Goal: Task Accomplishment & Management: Use online tool/utility

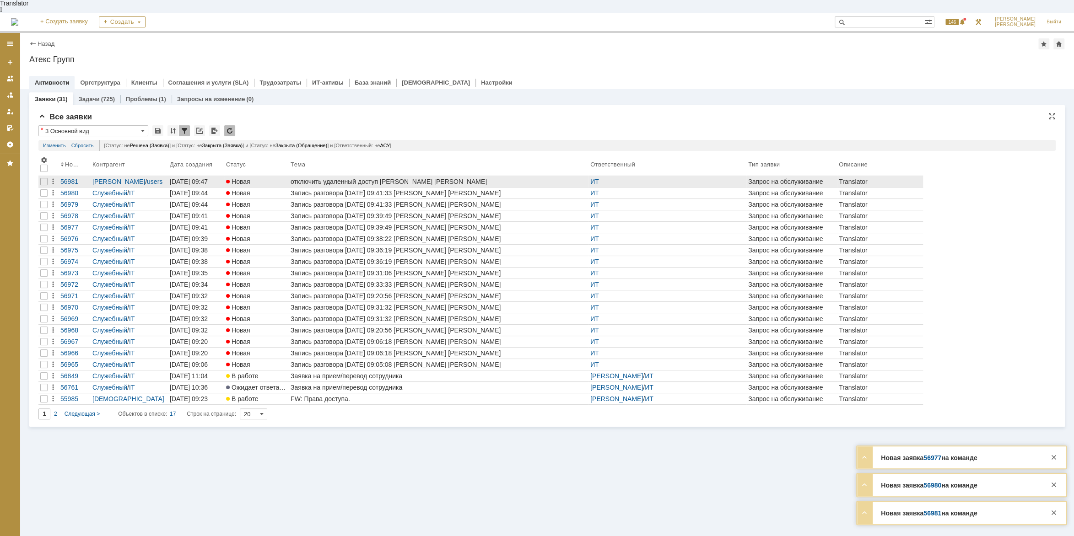
click at [381, 178] on div "отключить удаленный доступ [PERSON_NAME] [PERSON_NAME]" at bounding box center [439, 181] width 296 height 7
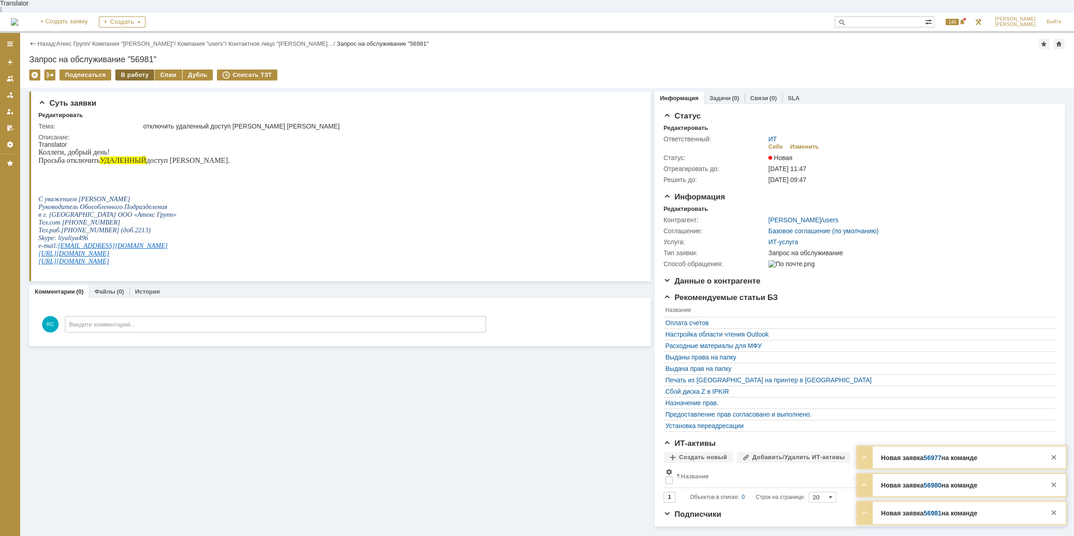
click at [128, 70] on div "В работу" at bounding box center [134, 75] width 39 height 11
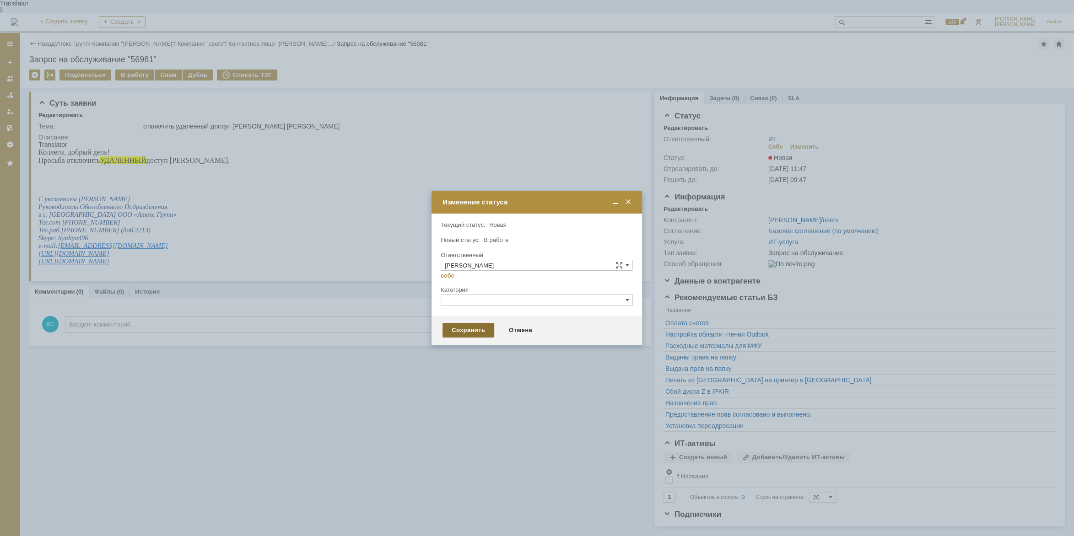
click at [471, 330] on div "Сохранить" at bounding box center [469, 330] width 52 height 15
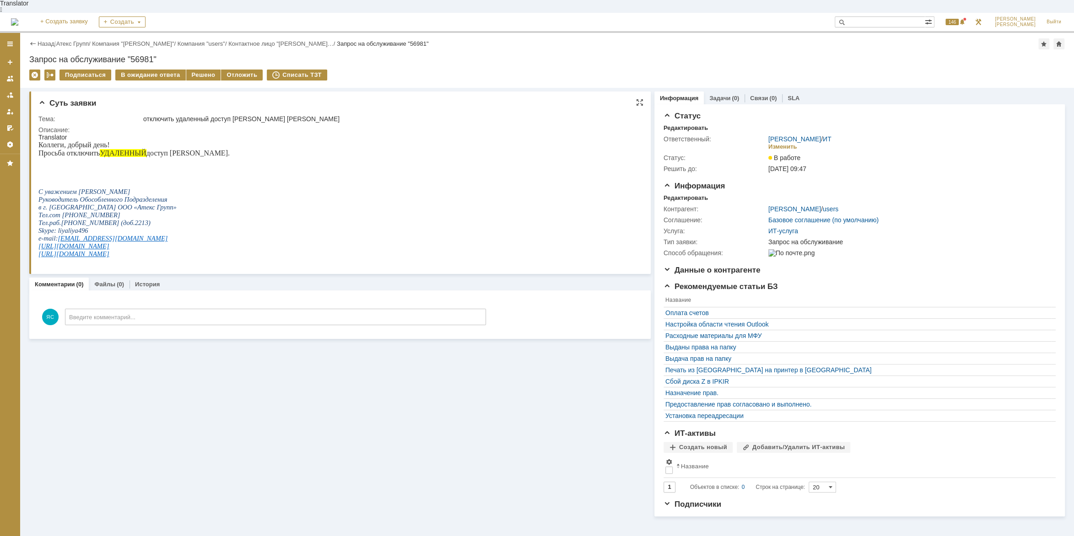
click at [202, 199] on p "Руководитель Обособленного Подразделения" at bounding box center [133, 200] width 191 height 8
click at [200, 70] on div "Решено" at bounding box center [203, 75] width 35 height 11
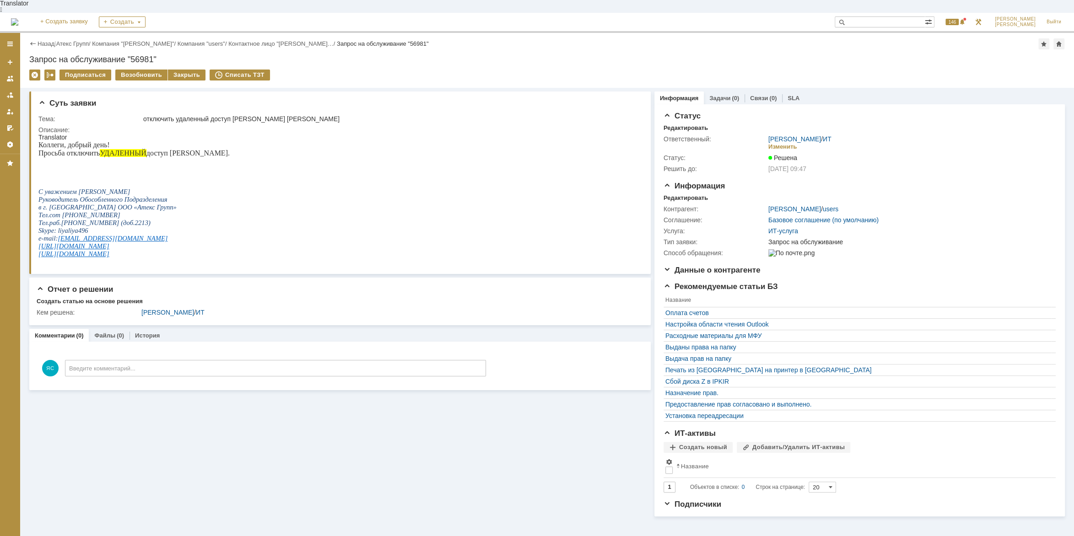
click at [73, 40] on link "Атекс Групп" at bounding box center [72, 43] width 32 height 7
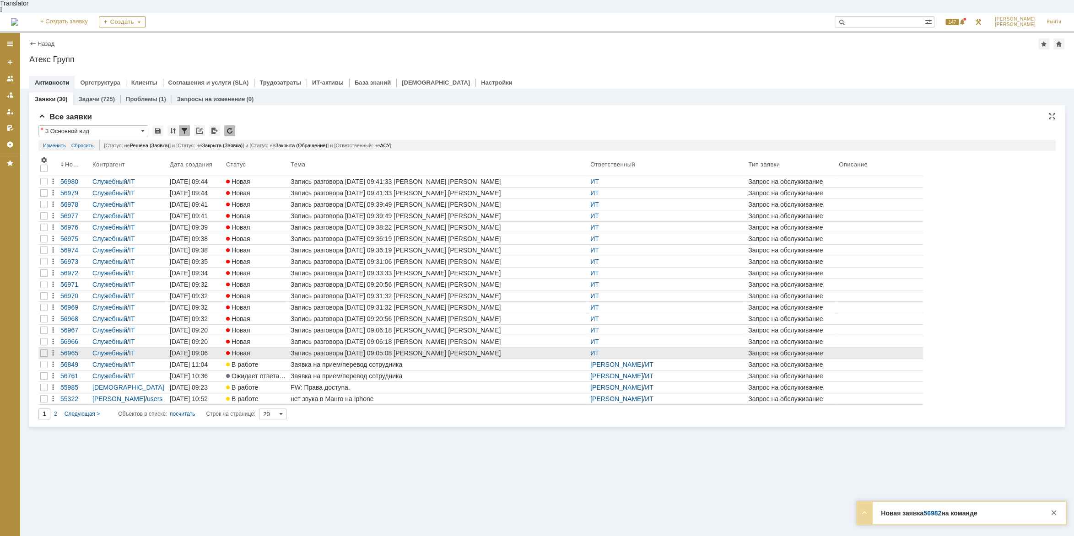
click at [39, 348] on div at bounding box center [43, 353] width 11 height 11
click at [40, 350] on div at bounding box center [43, 353] width 7 height 7
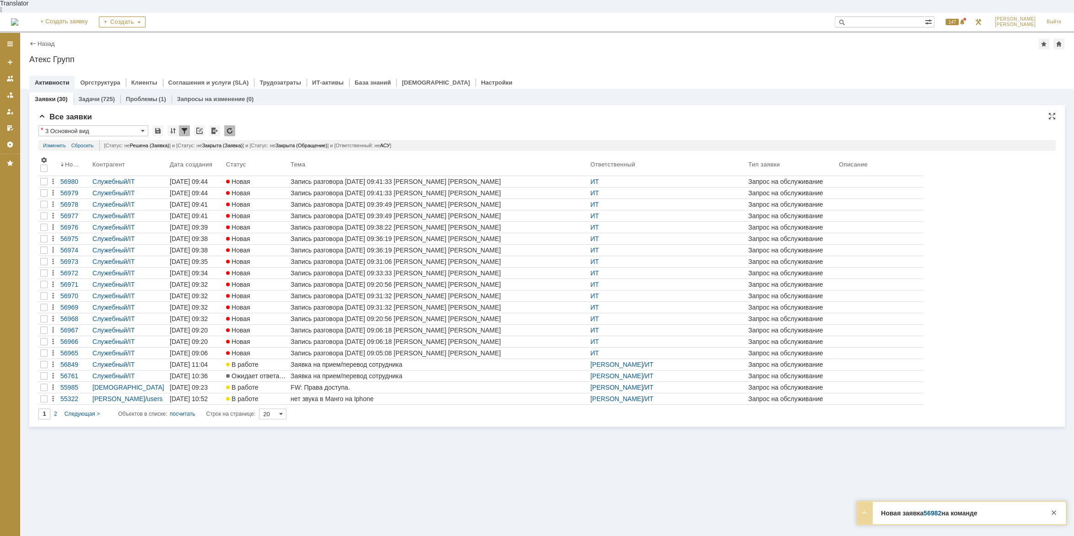
click at [40, 350] on div at bounding box center [43, 353] width 7 height 7
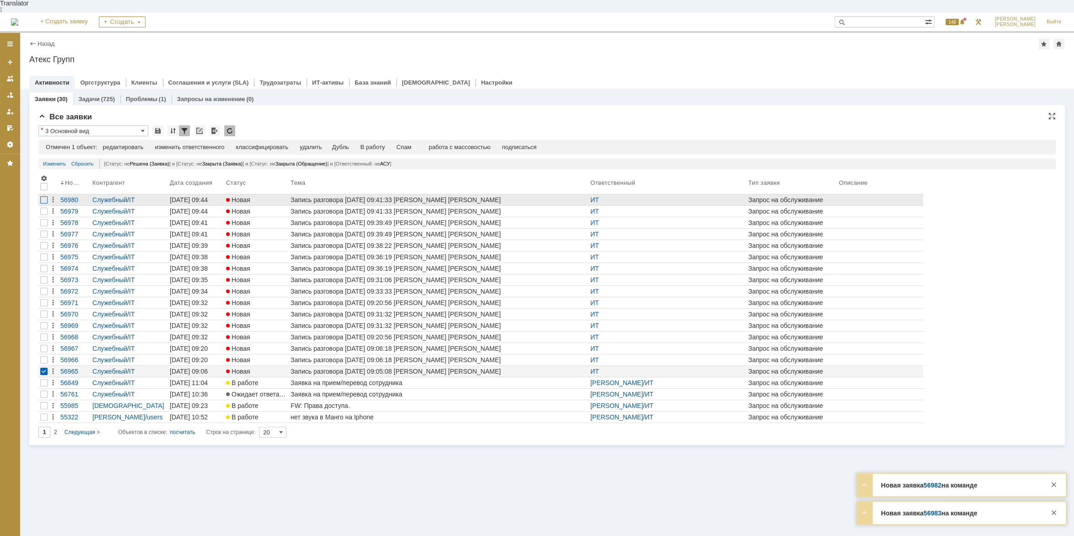
click at [43, 196] on div at bounding box center [43, 199] width 7 height 7
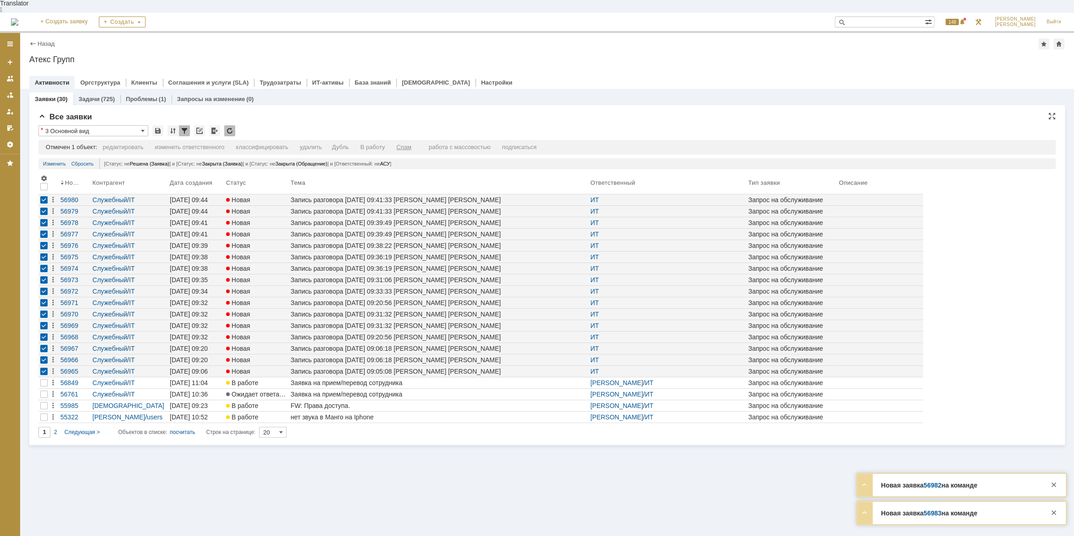
click at [411, 144] on div "Спам" at bounding box center [403, 147] width 15 height 7
click at [398, 144] on div "Спам" at bounding box center [391, 147] width 15 height 7
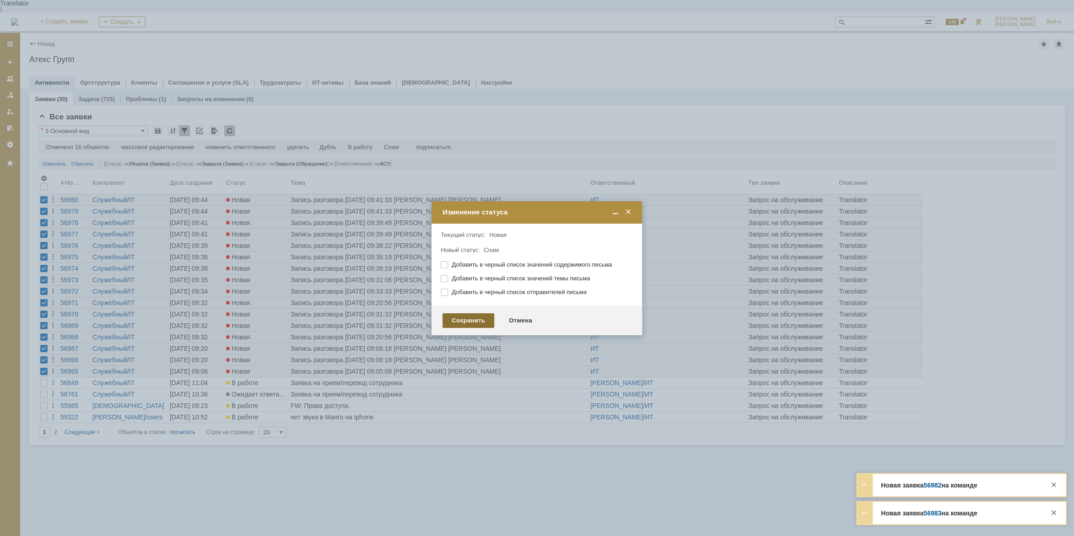
click at [481, 319] on div "Сохранить" at bounding box center [469, 321] width 52 height 15
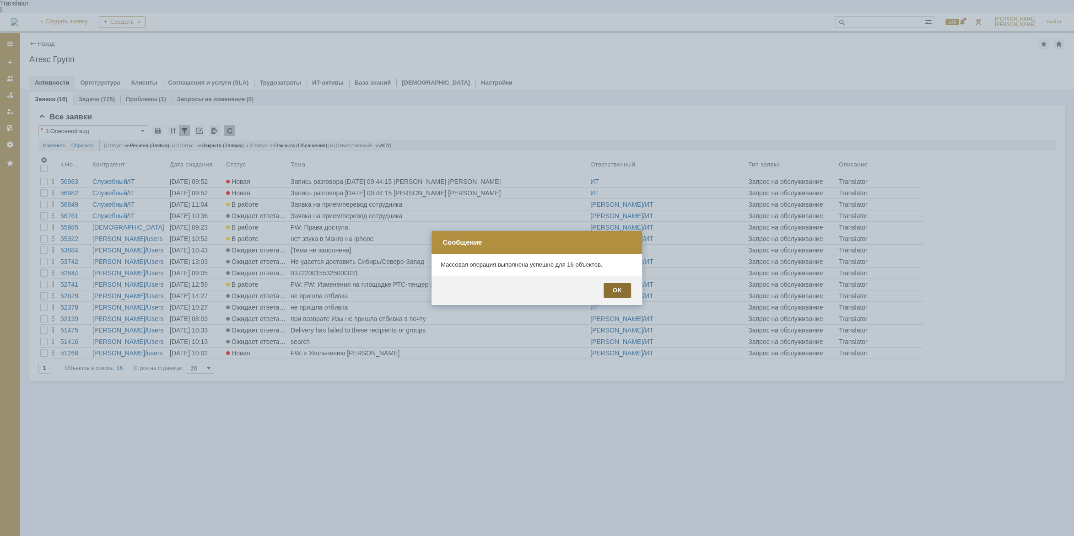
click at [613, 286] on div "OK" at bounding box center [617, 290] width 27 height 15
